Goal: Find specific page/section: Find specific page/section

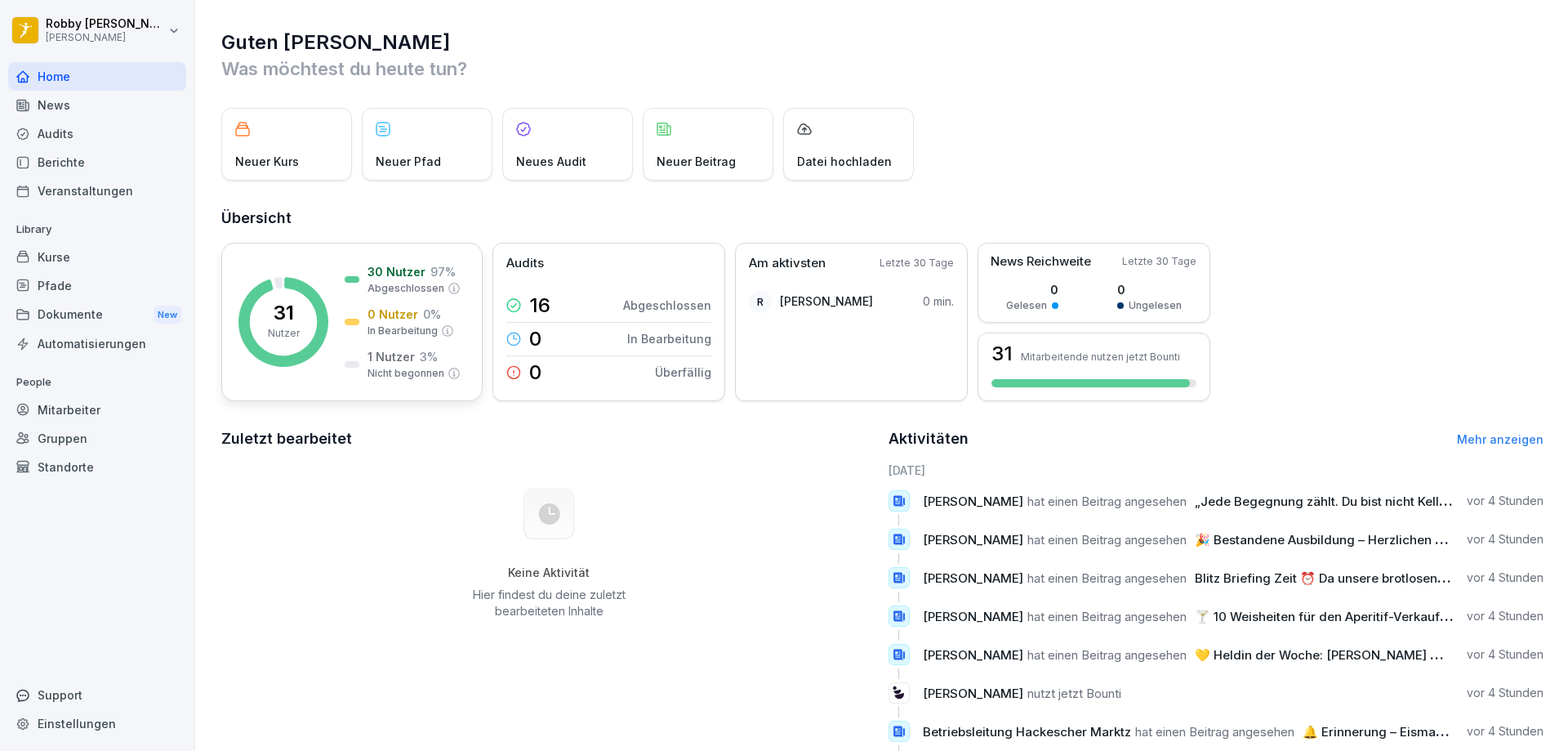
click at [411, 367] on p "Nicht begonnen" at bounding box center [405, 373] width 76 height 14
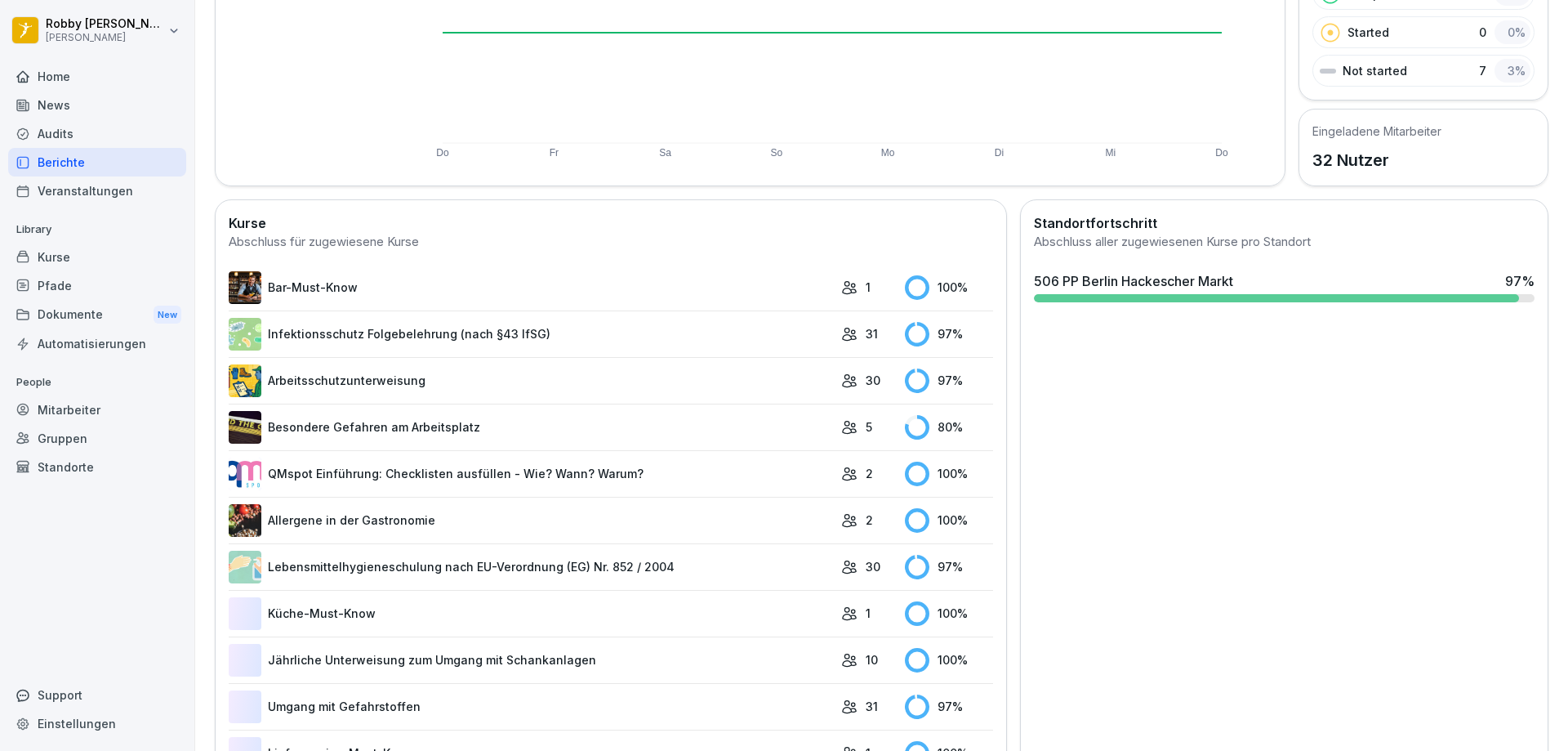
scroll to position [327, 0]
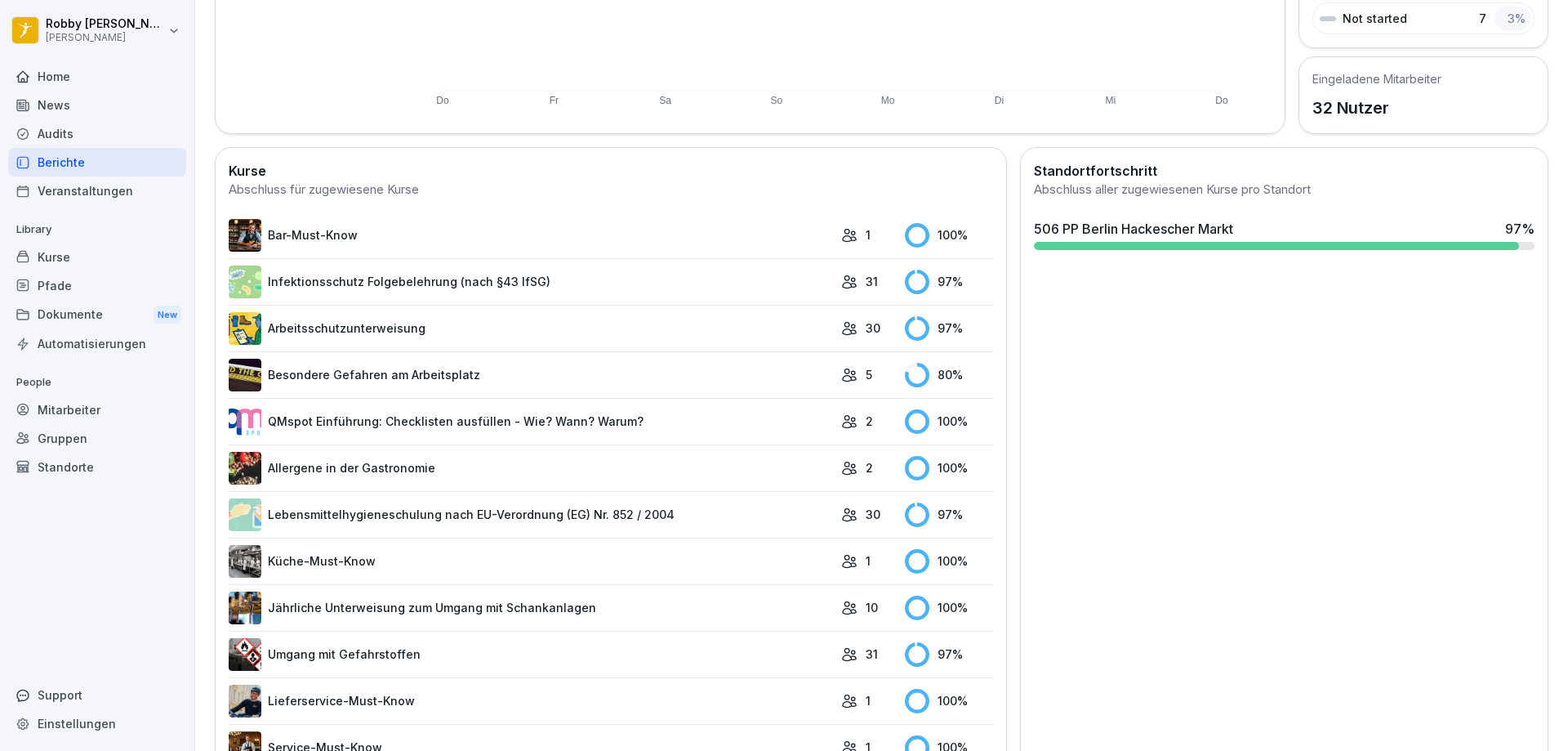
click at [692, 391] on td "Besondere Gefahren am Arbeitsplatz" at bounding box center [531, 375] width 605 height 46
click at [388, 374] on link "Besondere Gefahren am Arbeitsplatz" at bounding box center [531, 375] width 605 height 33
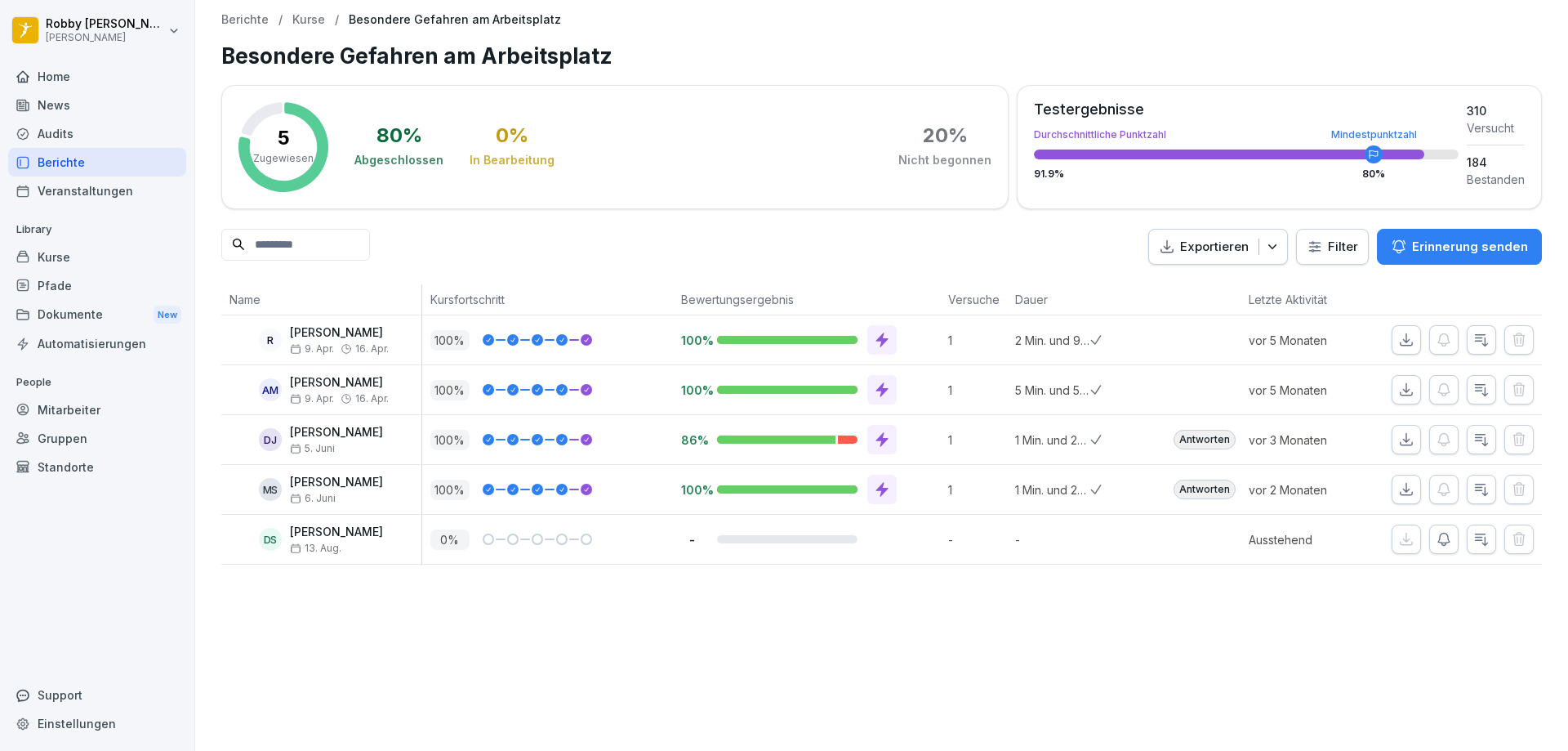
click at [74, 164] on div "Berichte" at bounding box center [97, 162] width 178 height 29
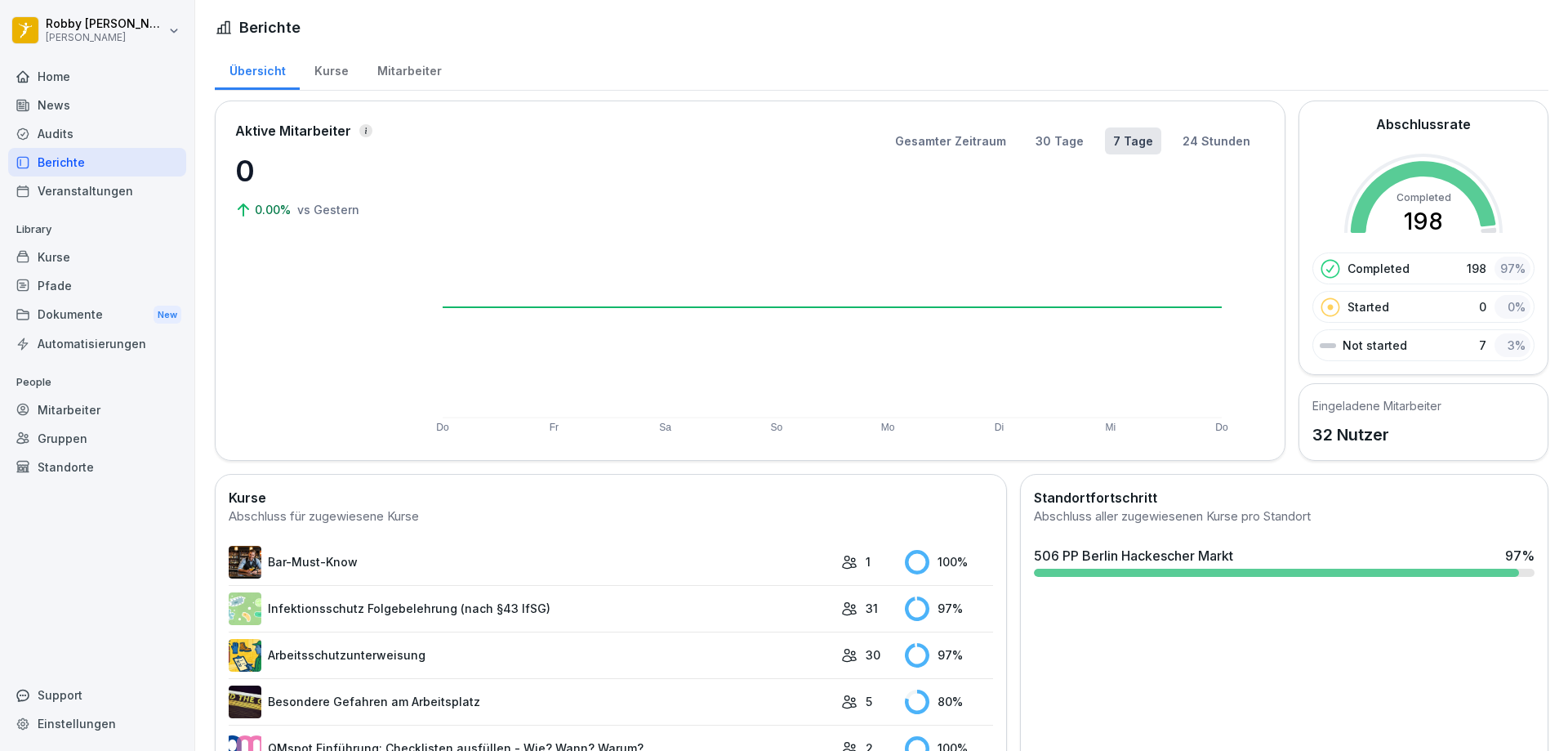
click at [84, 114] on div "News" at bounding box center [97, 105] width 178 height 29
